Goal: Information Seeking & Learning: Learn about a topic

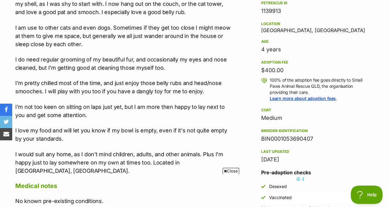
scroll to position [414, 0]
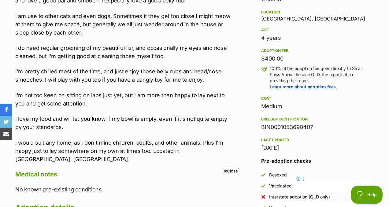
drag, startPoint x: 261, startPoint y: 115, endPoint x: 332, endPoint y: 115, distance: 70.4
click at [332, 115] on aside "Rescue group Small Paws Animal Rescue QLD PetRescue ID 1139913 Location [GEOGRA…" at bounding box center [316, 90] width 129 height 247
copy div "BIN0001053690407"
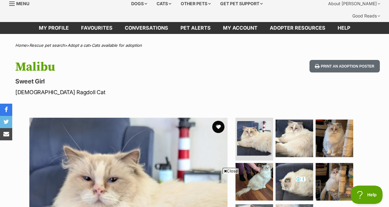
scroll to position [0, 0]
click at [35, 60] on h1 "Malibu" at bounding box center [126, 67] width 223 height 14
copy h1 "Malibu"
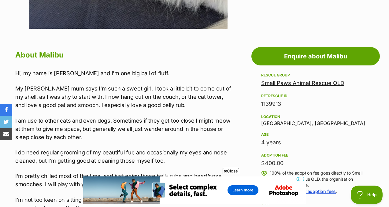
click at [271, 100] on div "1139913" at bounding box center [315, 104] width 109 height 9
copy div "1139913"
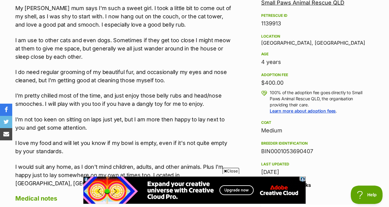
scroll to position [392, 0]
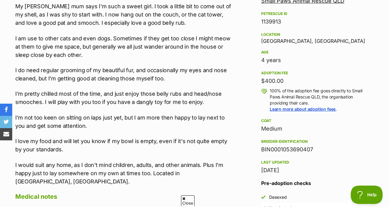
click at [305, 145] on div "BIN0001053690407" at bounding box center [315, 149] width 109 height 9
copy div "BIN0001053690407"
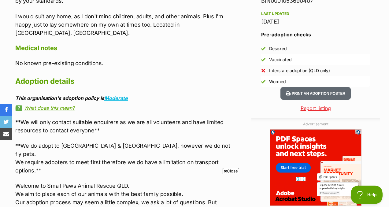
scroll to position [556, 0]
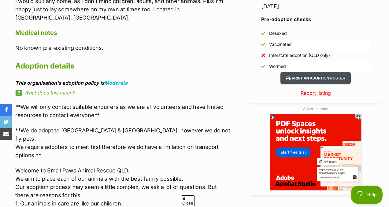
click at [308, 72] on button "Print an adoption poster" at bounding box center [316, 78] width 70 height 13
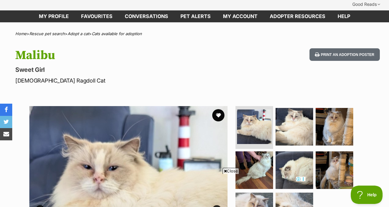
scroll to position [0, 0]
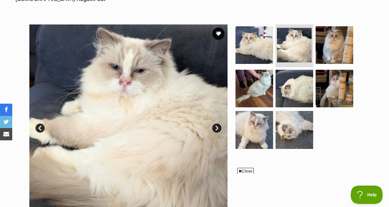
click at [219, 124] on link "Next" at bounding box center [217, 128] width 9 height 9
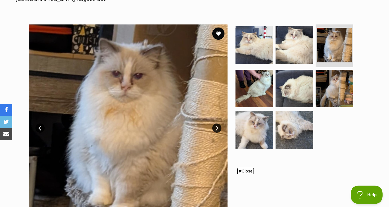
click at [219, 124] on link "Next" at bounding box center [217, 128] width 9 height 9
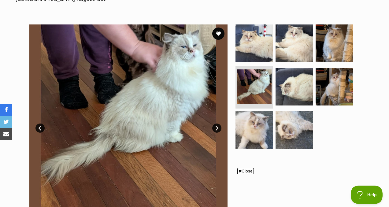
click at [219, 124] on link "Next" at bounding box center [217, 128] width 9 height 9
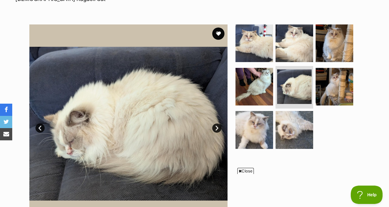
click at [219, 124] on link "Next" at bounding box center [217, 128] width 9 height 9
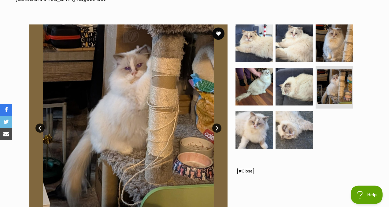
click at [219, 124] on link "Next" at bounding box center [217, 128] width 9 height 9
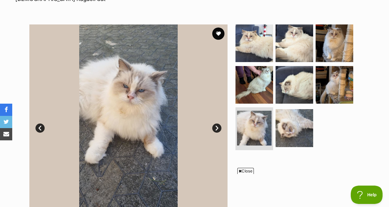
click at [219, 124] on link "Next" at bounding box center [217, 128] width 9 height 9
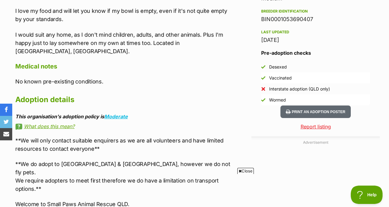
scroll to position [529, 0]
